Goal: Task Accomplishment & Management: Complete application form

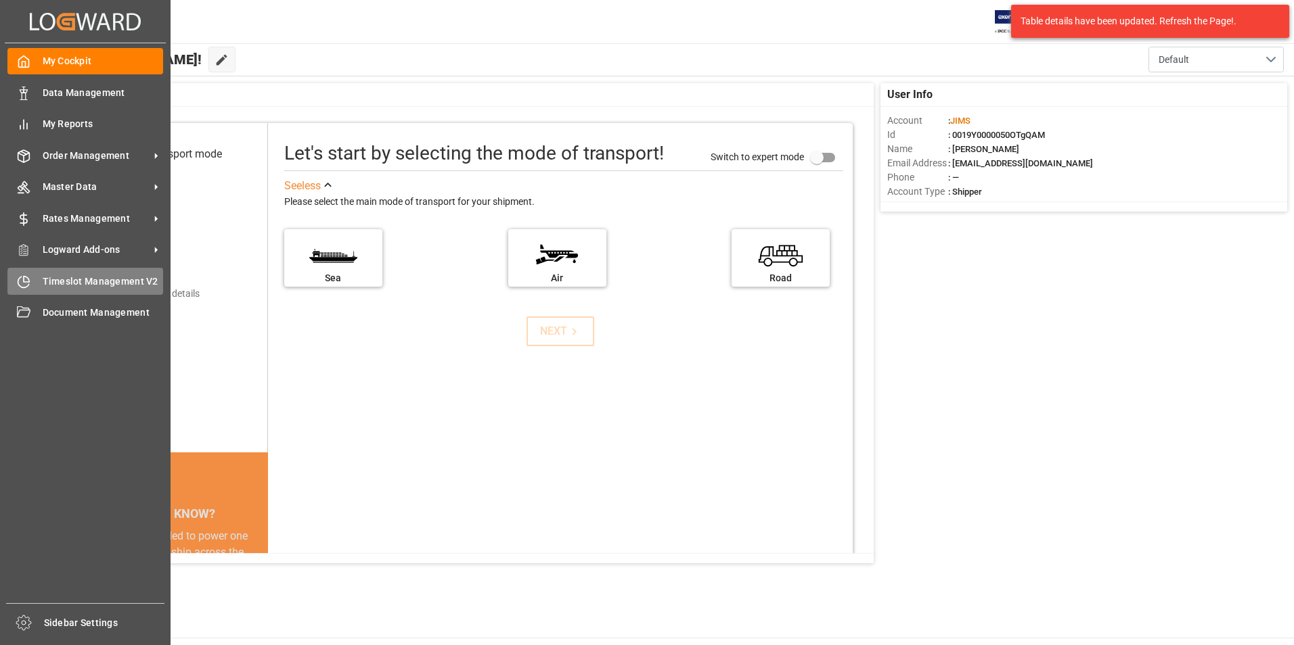
click at [61, 281] on span "Timeslot Management V2" at bounding box center [103, 282] width 121 height 14
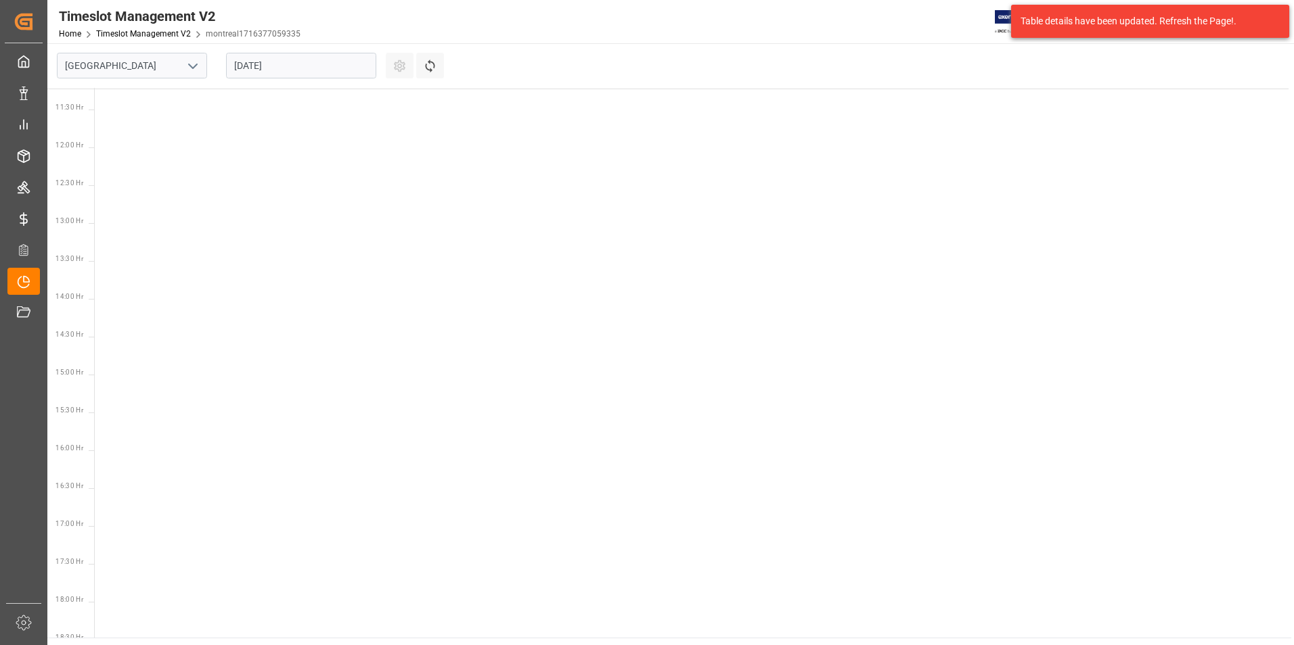
scroll to position [853, 0]
click at [192, 70] on icon "open menu" at bounding box center [193, 66] width 16 height 16
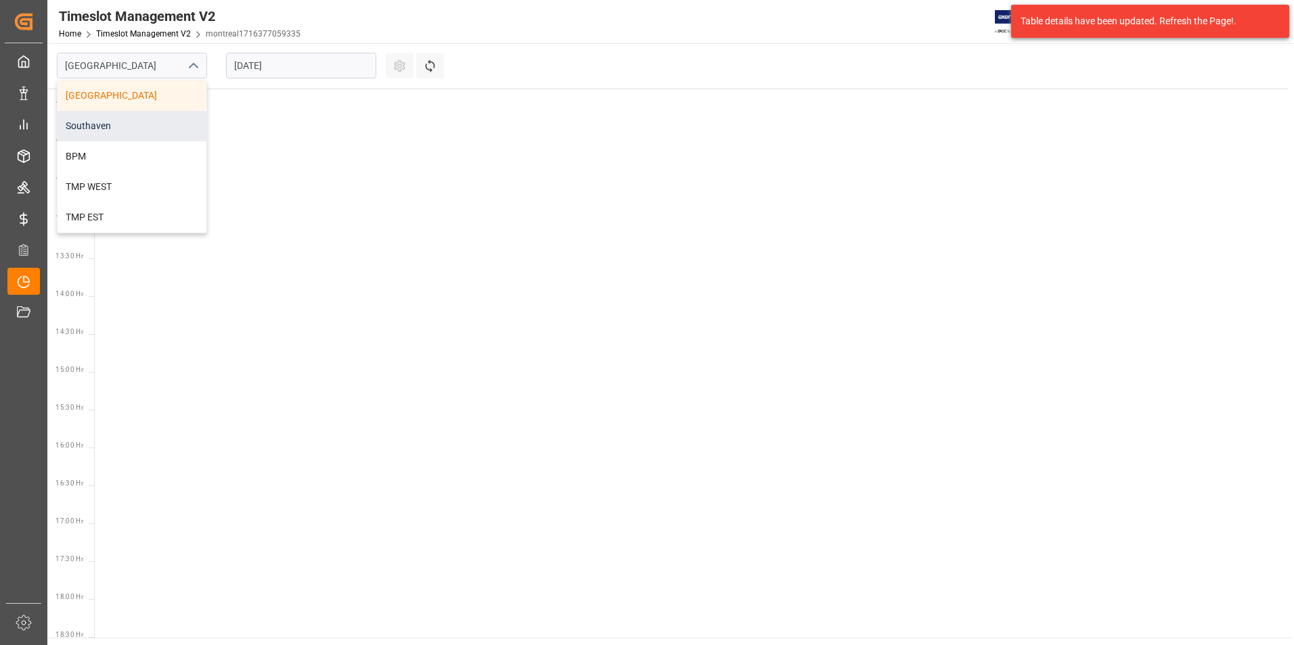
click at [152, 122] on div "Southaven" at bounding box center [132, 126] width 149 height 30
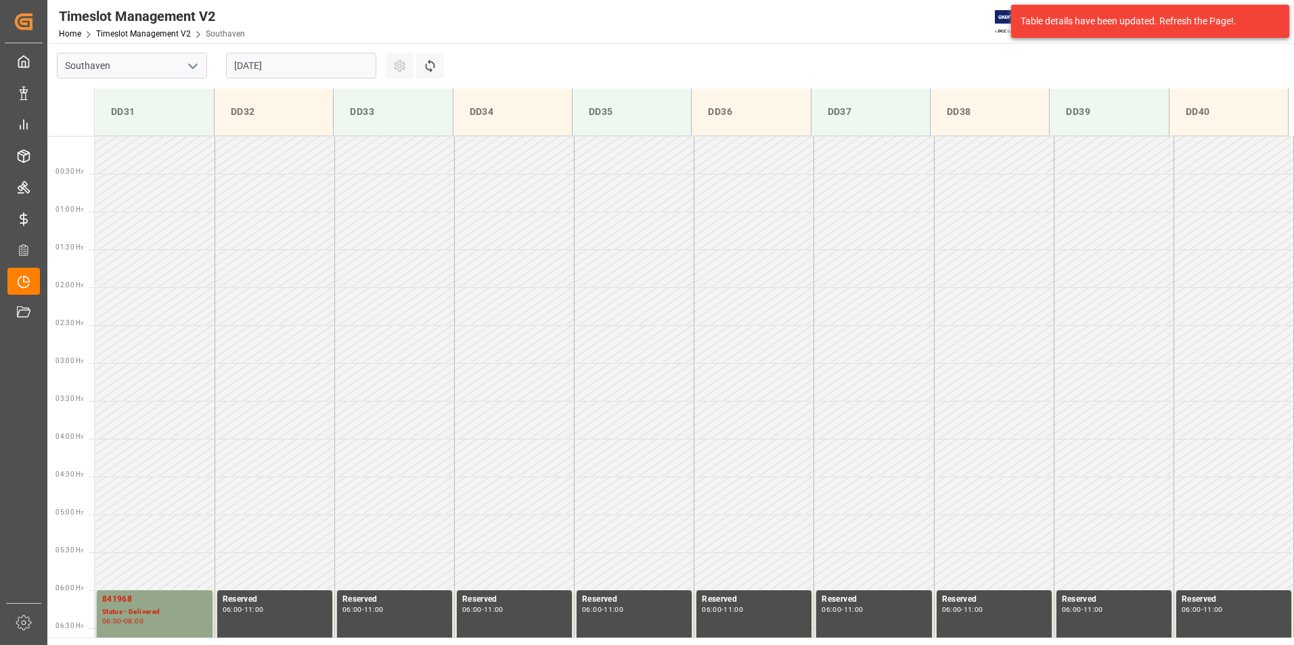
click at [334, 69] on input "[DATE]" at bounding box center [301, 66] width 150 height 26
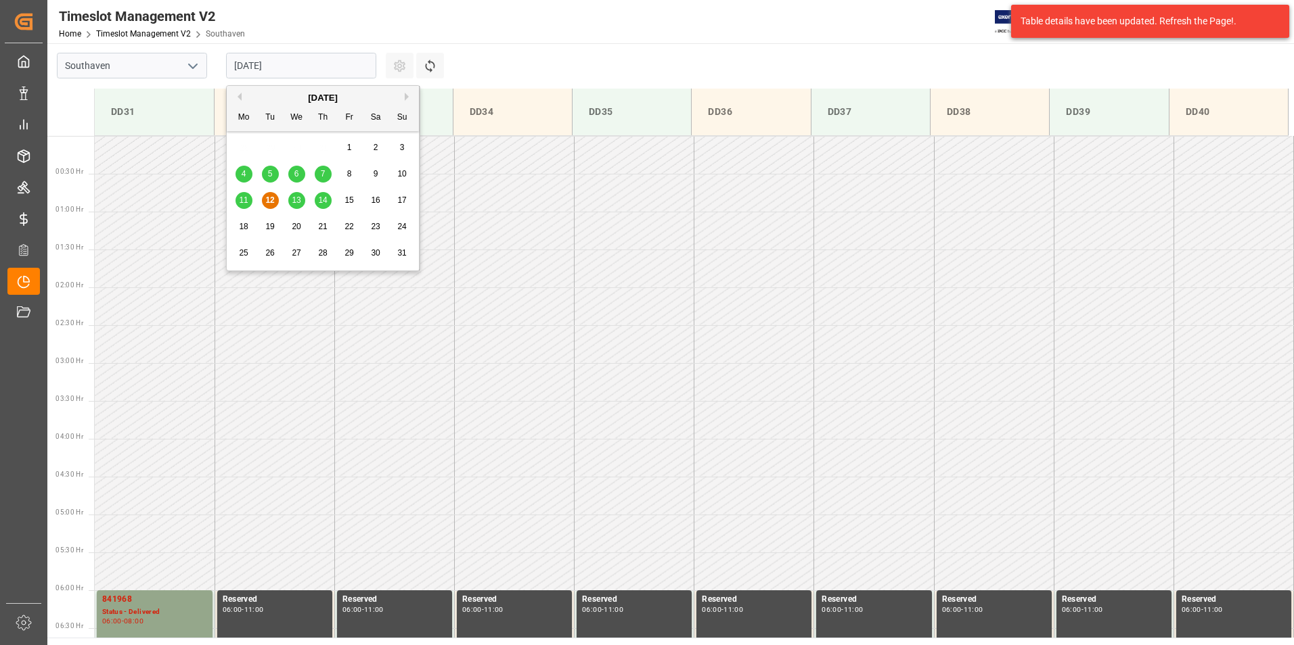
click at [295, 199] on span "13" at bounding box center [296, 200] width 9 height 9
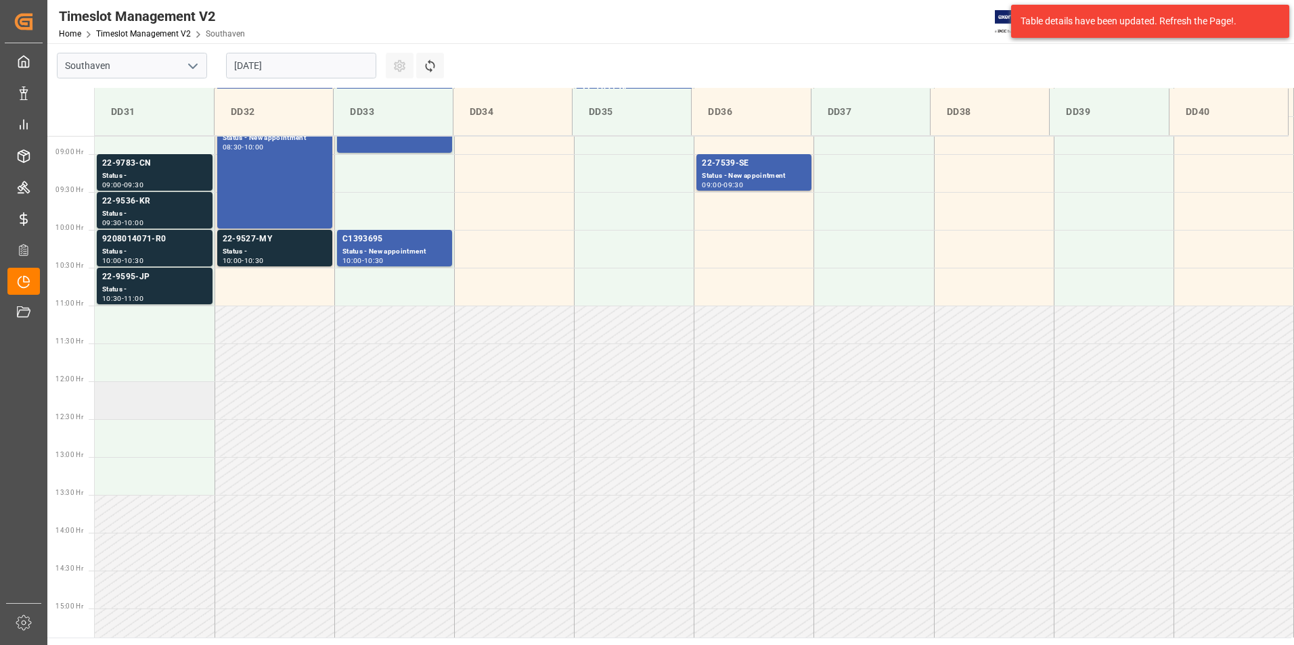
scroll to position [630, 0]
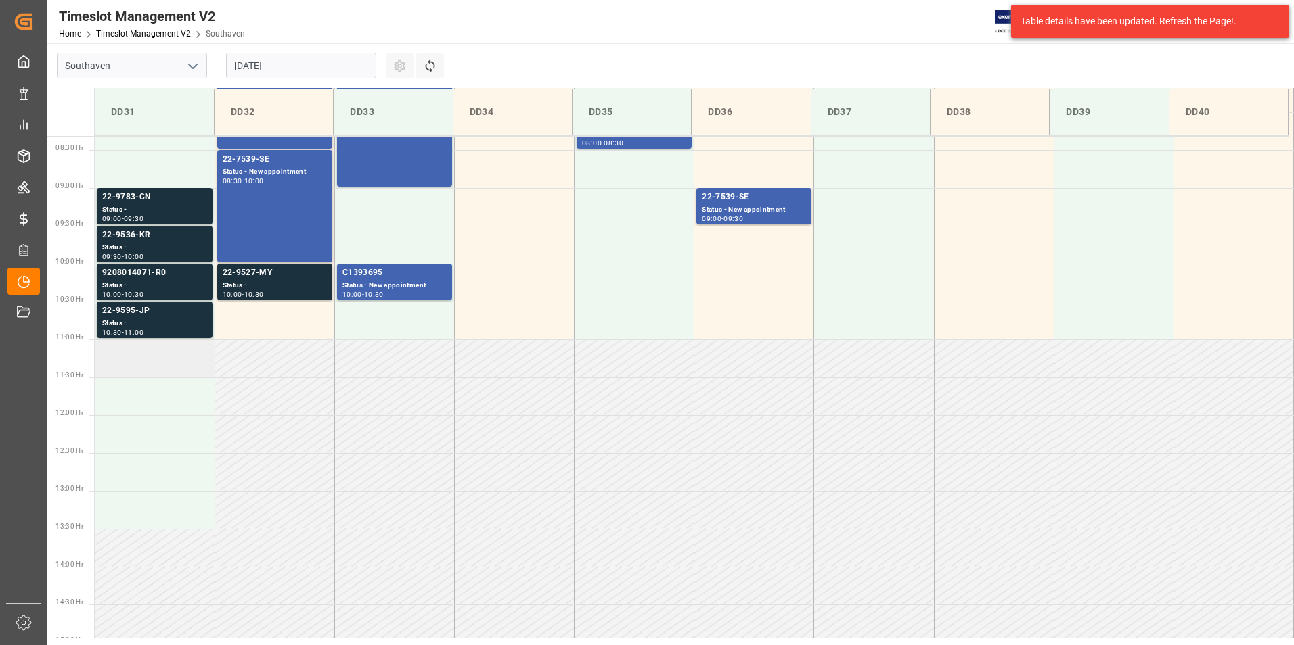
click at [137, 350] on td at bounding box center [155, 359] width 120 height 38
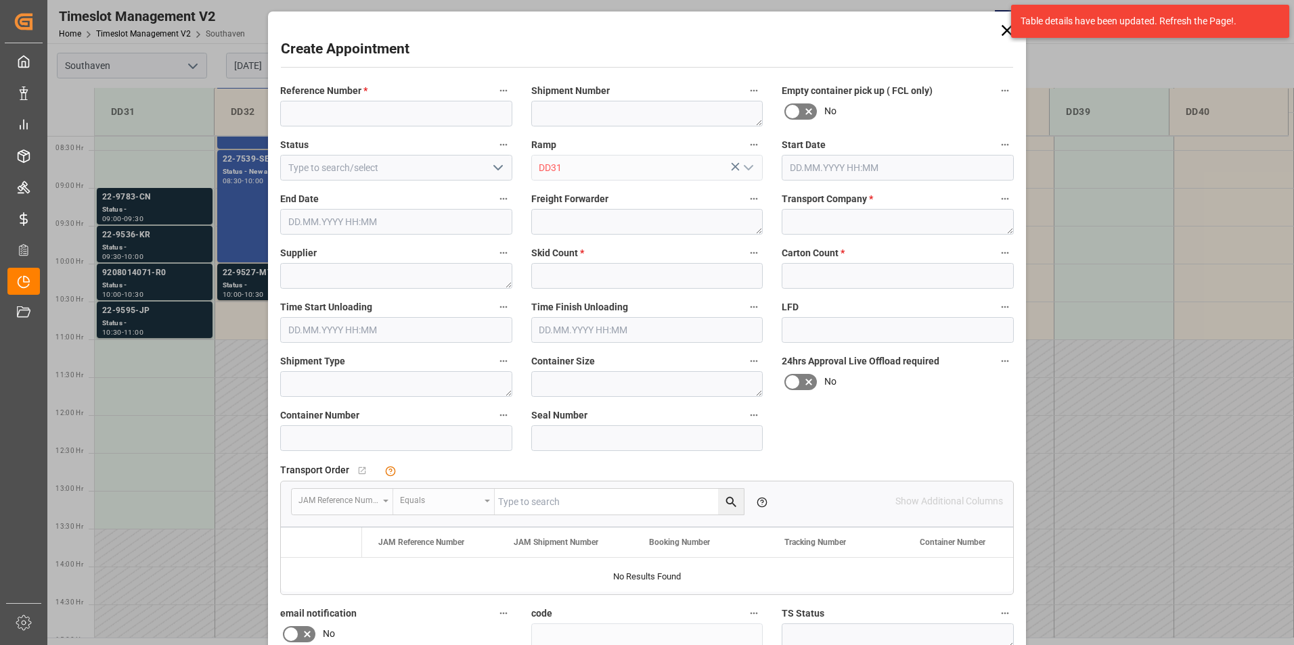
type input "[DATE] 11:00"
type input "[DATE] 11:30"
click at [340, 118] on input at bounding box center [396, 114] width 232 height 26
type input "883389285278-R0"
click at [548, 276] on input "text" at bounding box center [647, 276] width 232 height 26
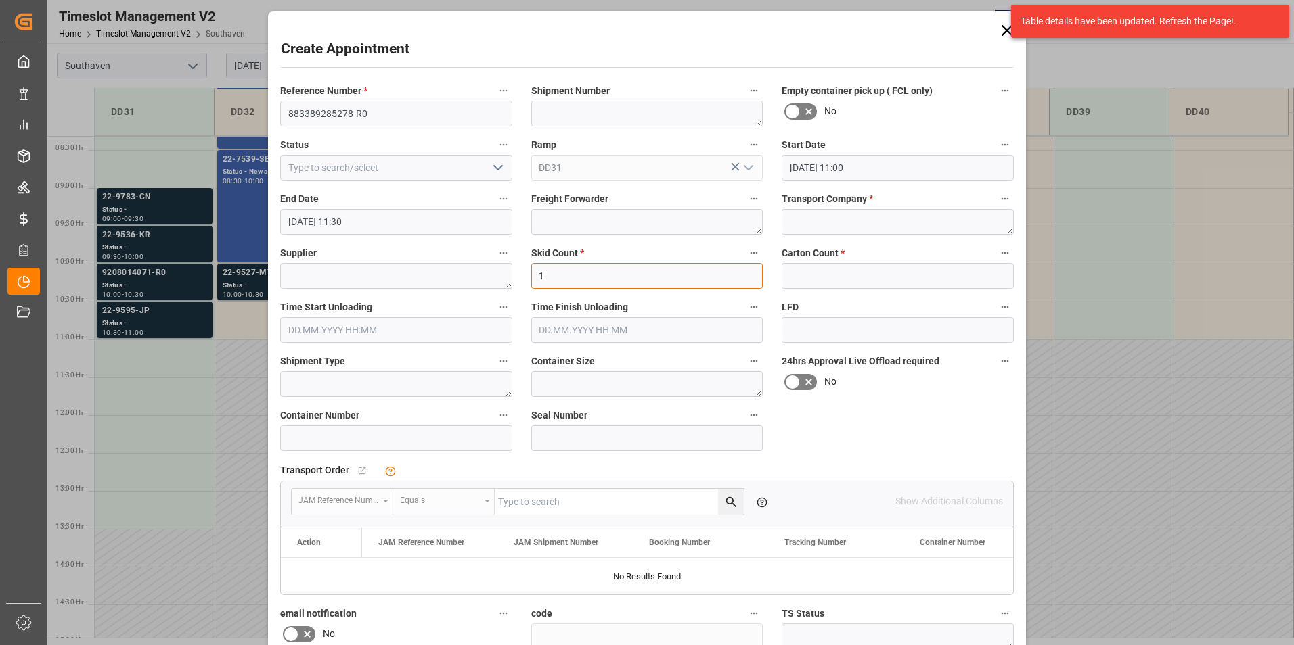
type input "1"
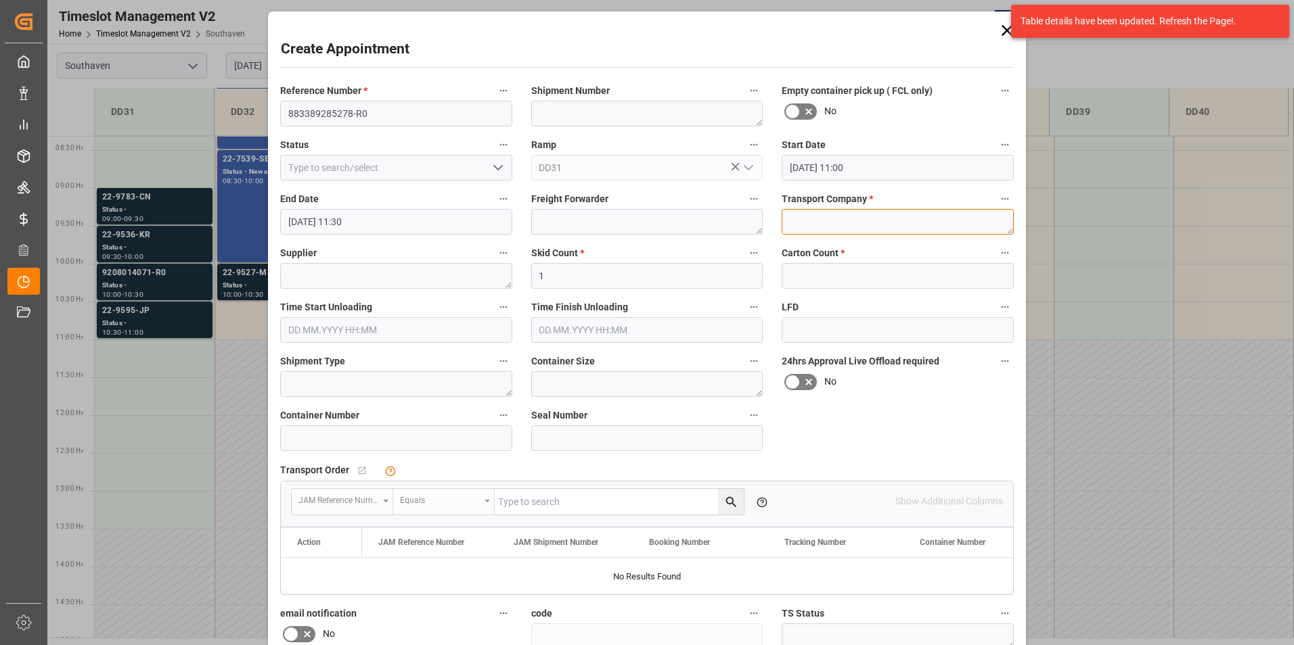
click at [803, 217] on textarea at bounding box center [897, 222] width 232 height 26
type textarea "FedEX Freight"
click at [804, 267] on input "text" at bounding box center [897, 276] width 232 height 26
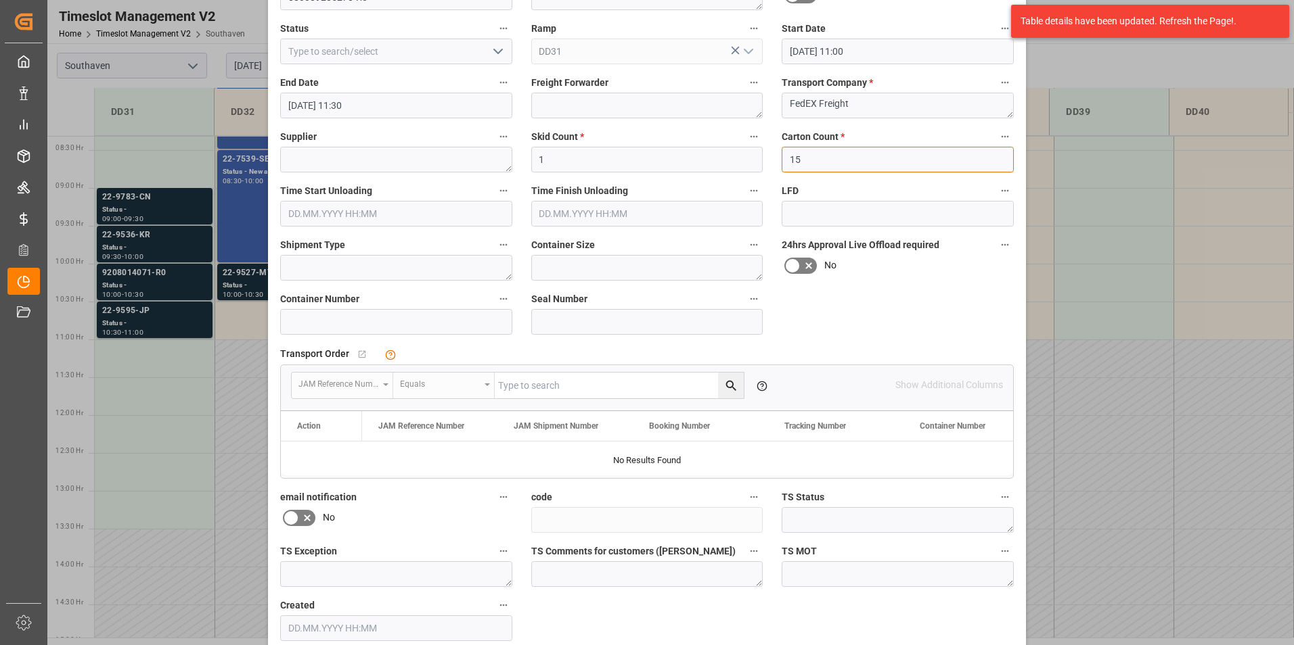
scroll to position [181, 0]
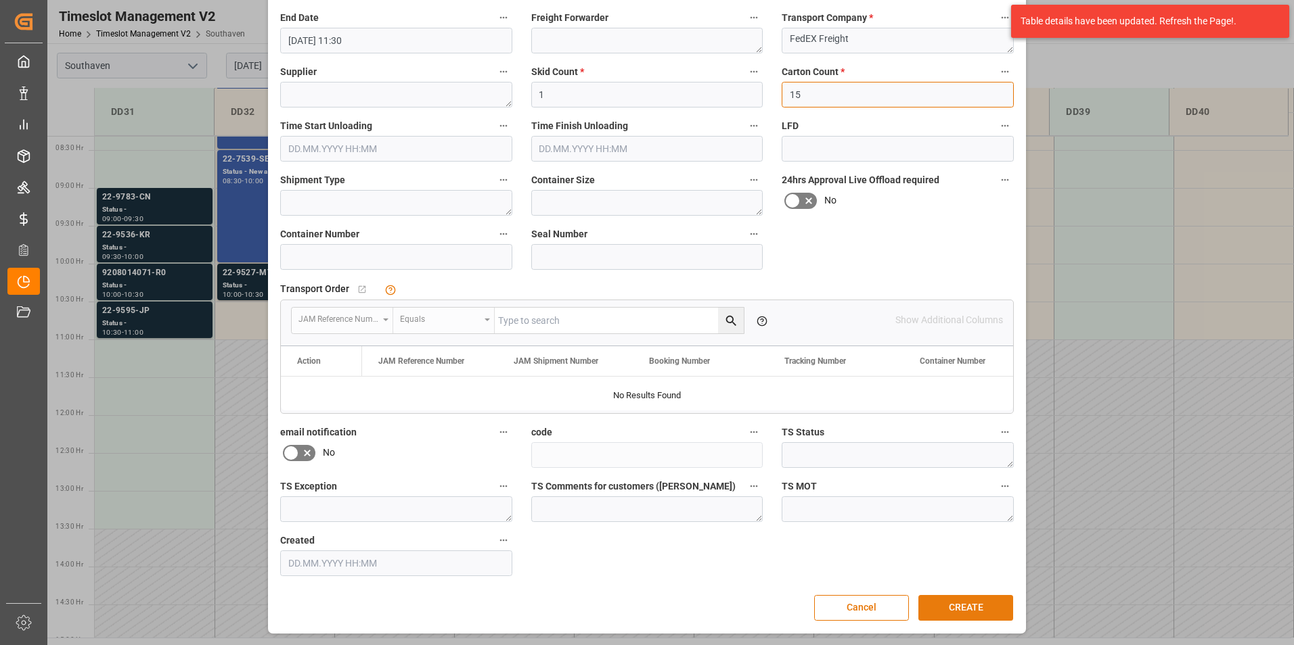
type input "15"
click at [970, 599] on button "CREATE" at bounding box center [965, 608] width 95 height 26
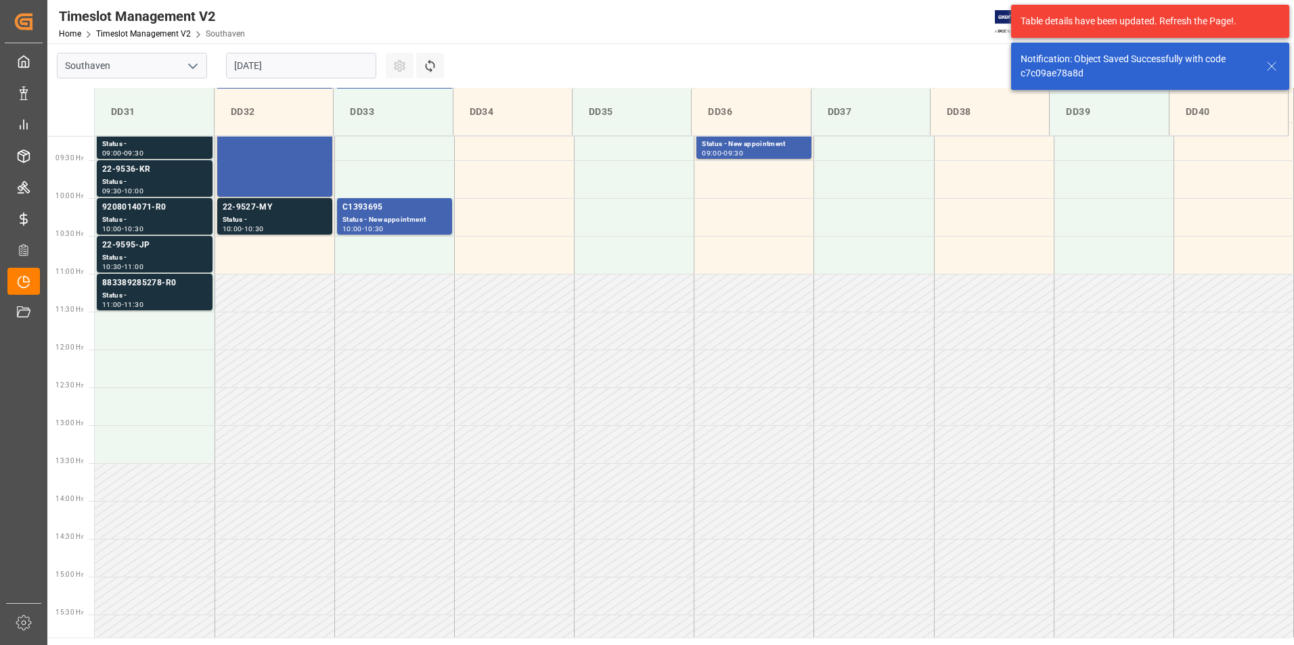
scroll to position [749, 0]
